Goal: Task Accomplishment & Management: Use online tool/utility

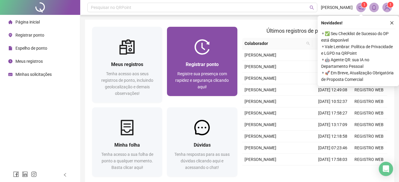
click at [188, 65] on span "Registrar ponto" at bounding box center [202, 65] width 33 height 6
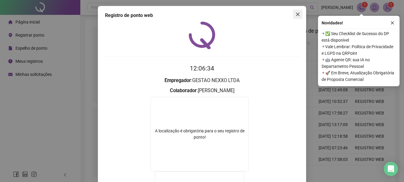
click at [293, 14] on span "Close" at bounding box center [298, 14] width 10 height 5
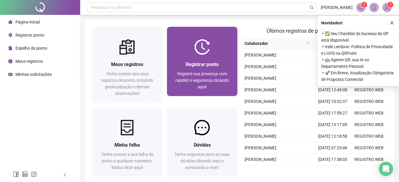
click at [194, 72] on span "Registre sua presença com rapidez e segurança clicando aqui!" at bounding box center [201, 80] width 53 height 18
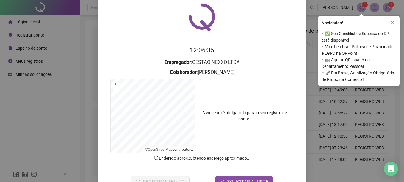
scroll to position [37, 0]
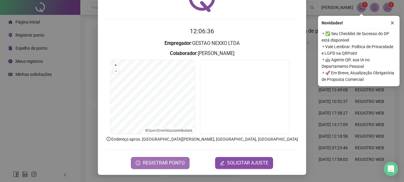
click at [167, 158] on button "REGISTRAR PONTO" at bounding box center [160, 163] width 59 height 12
